Goal: Information Seeking & Learning: Learn about a topic

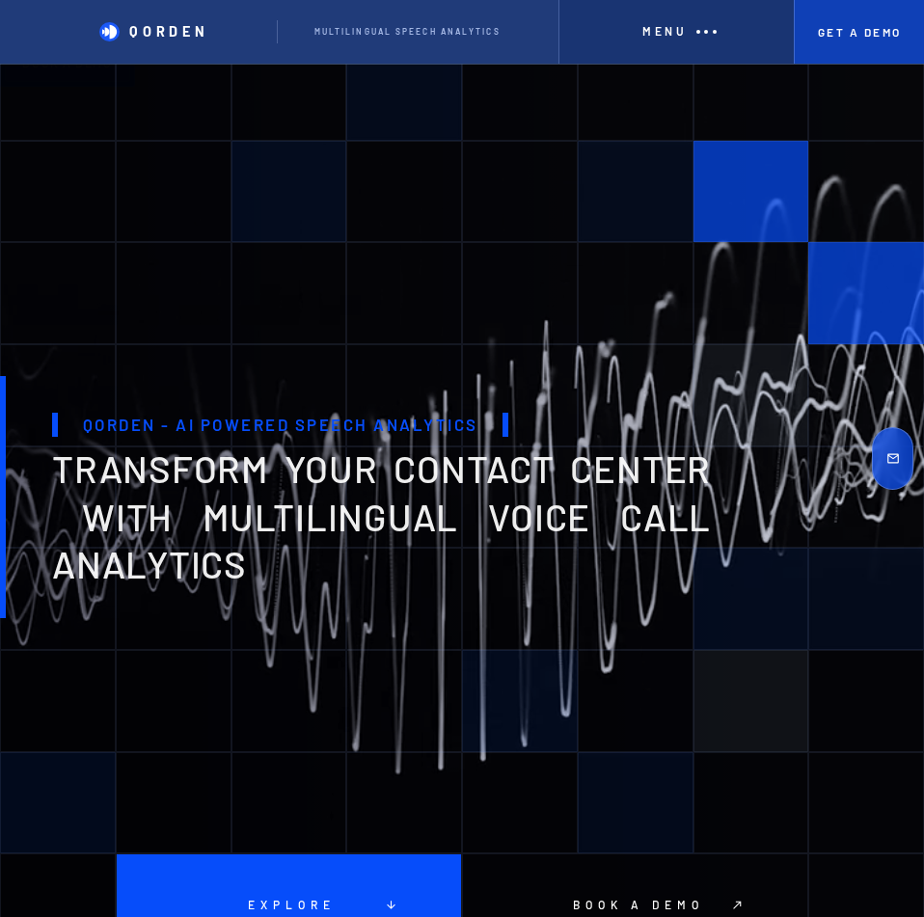
click at [819, 41] on link "Get A Demo" at bounding box center [859, 32] width 130 height 64
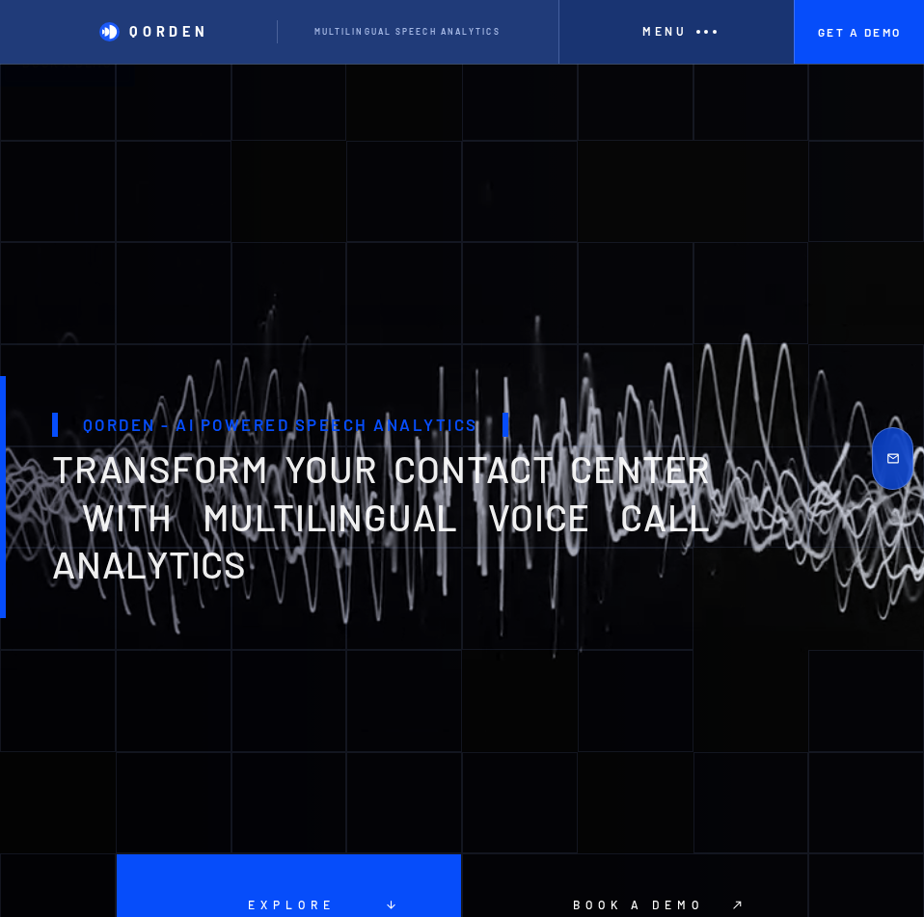
click at [676, 49] on div "Menu" at bounding box center [677, 32] width 234 height 64
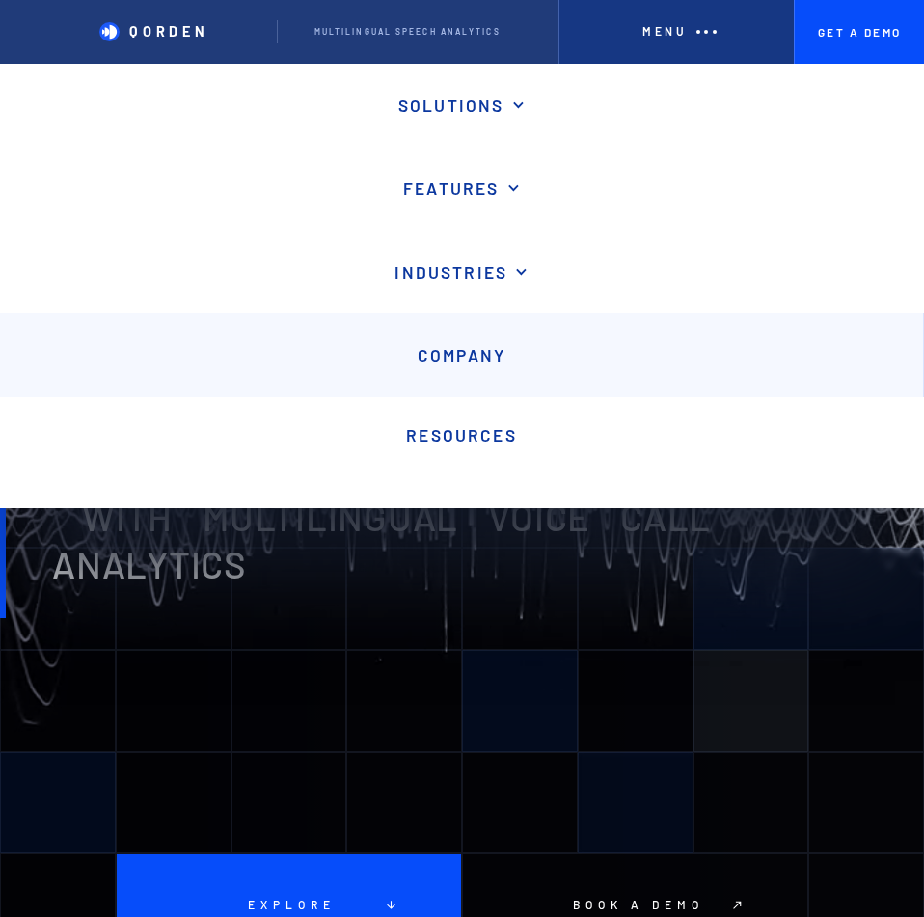
click at [475, 354] on p "Company" at bounding box center [462, 355] width 88 height 20
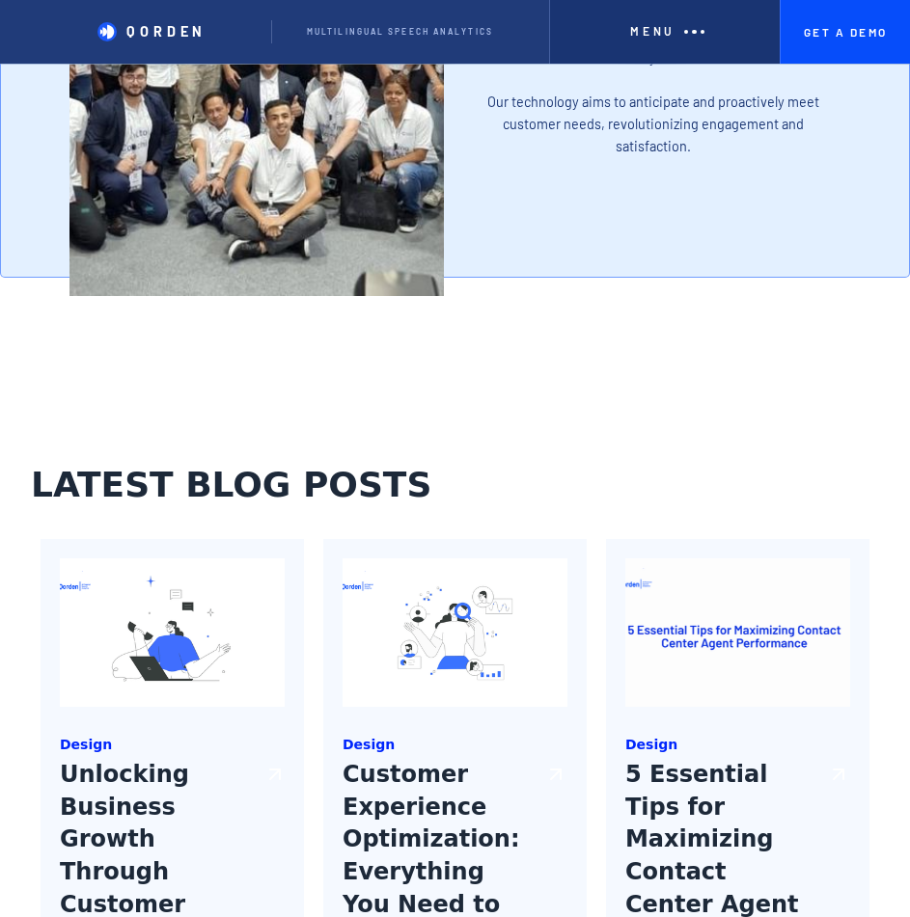
scroll to position [2412, 0]
